Goal: Task Accomplishment & Management: Manage account settings

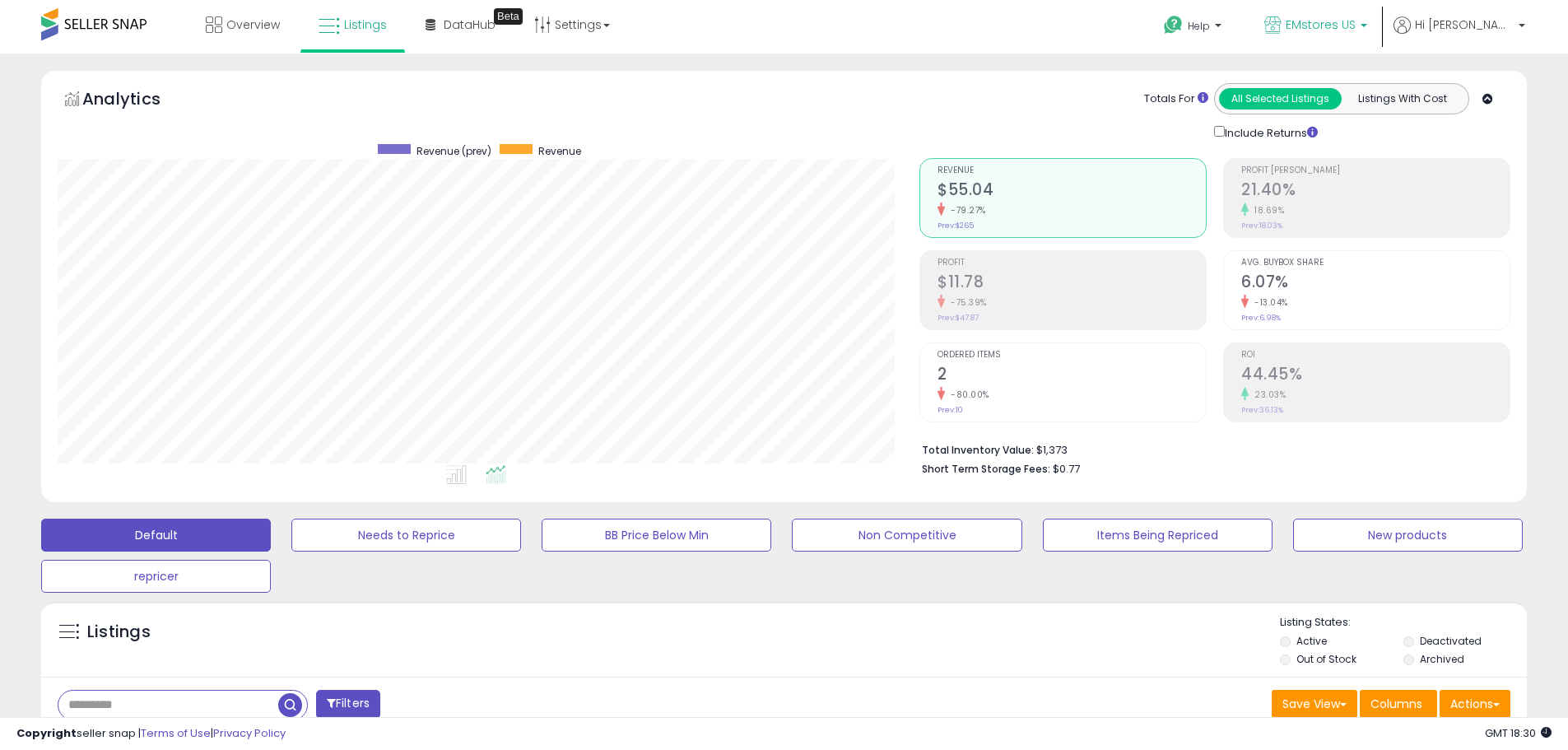
click at [1356, 22] on span "EMstores US" at bounding box center [1320, 25] width 70 height 17
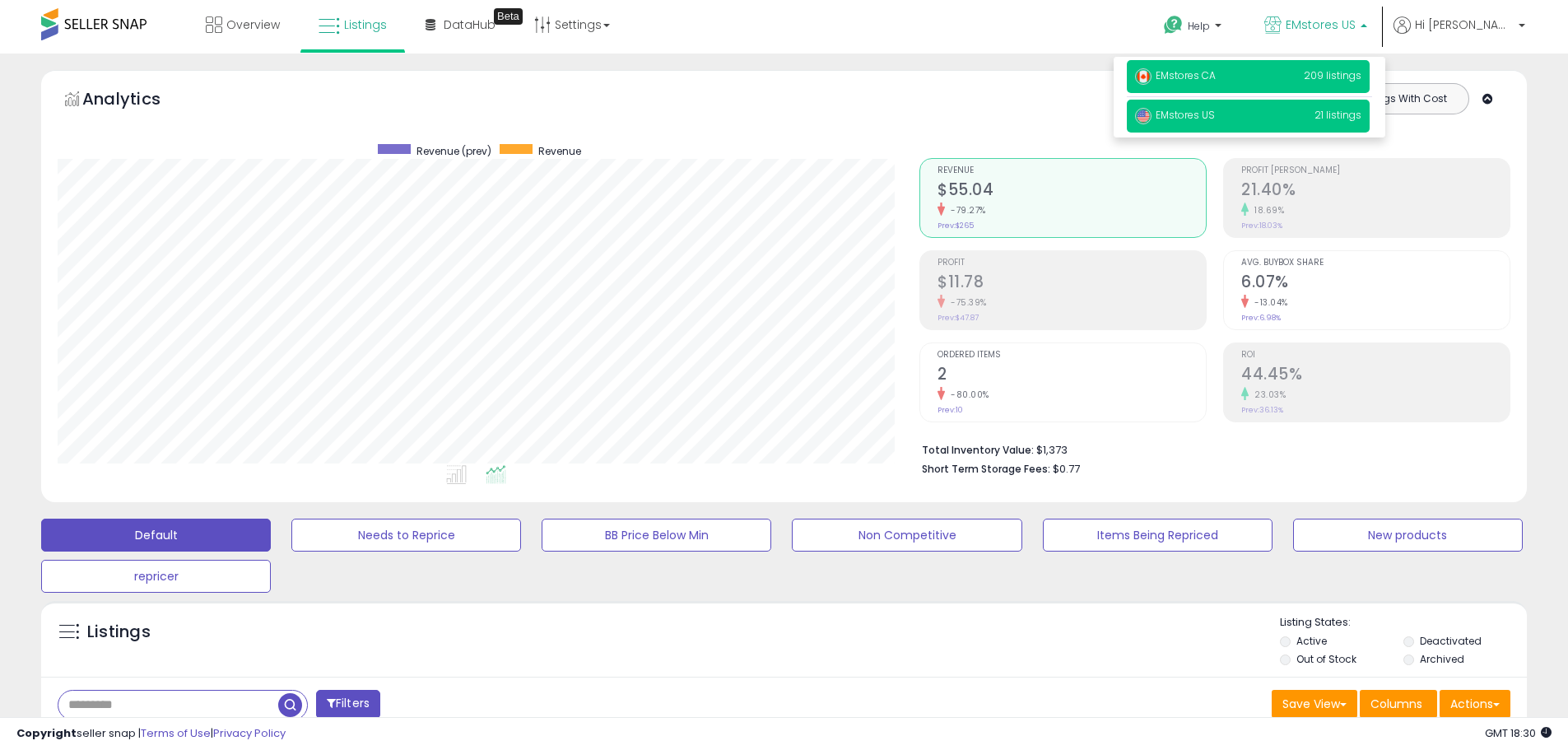
click at [1279, 75] on p "EMstores CA 209 listings" at bounding box center [1249, 76] width 243 height 32
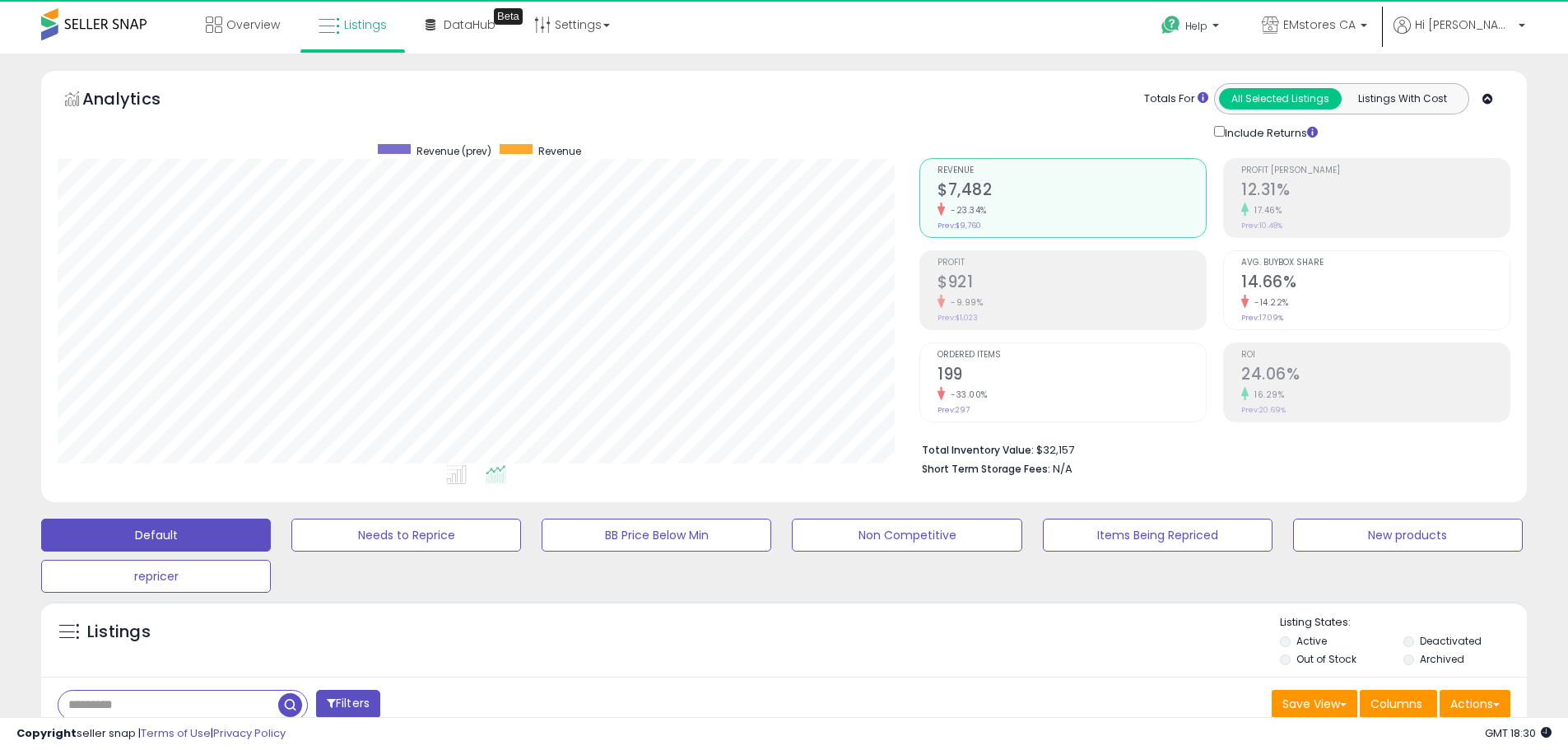
scroll to position [338, 862]
